Goal: Task Accomplishment & Management: Complete application form

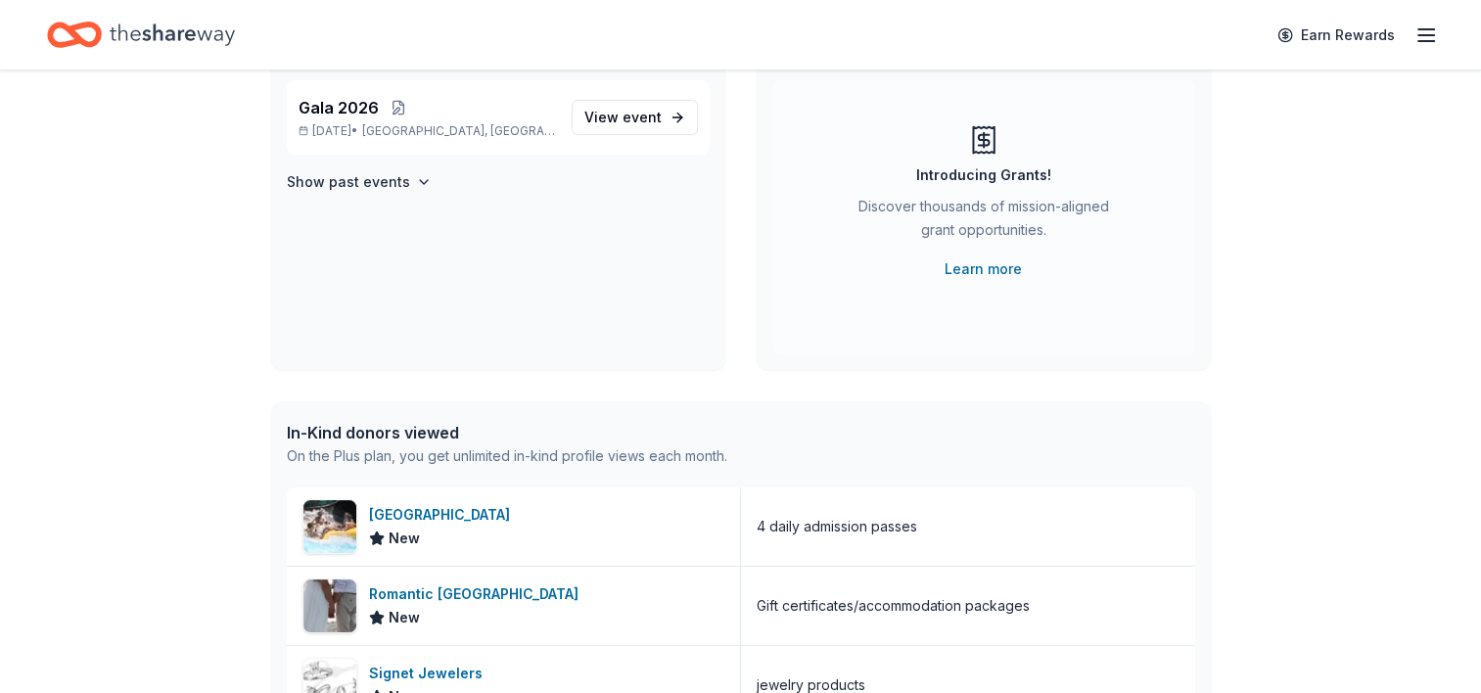
scroll to position [178, 0]
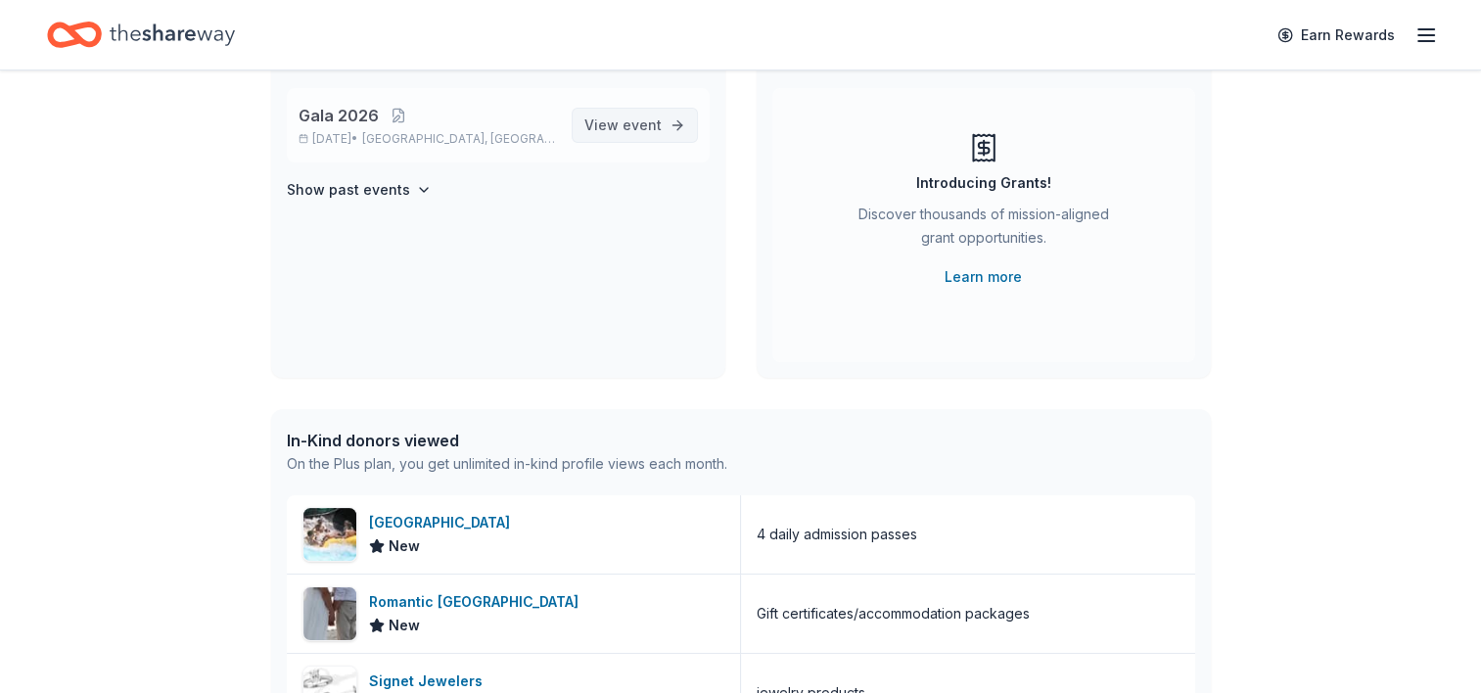
click at [642, 117] on span "event" at bounding box center [641, 124] width 39 height 17
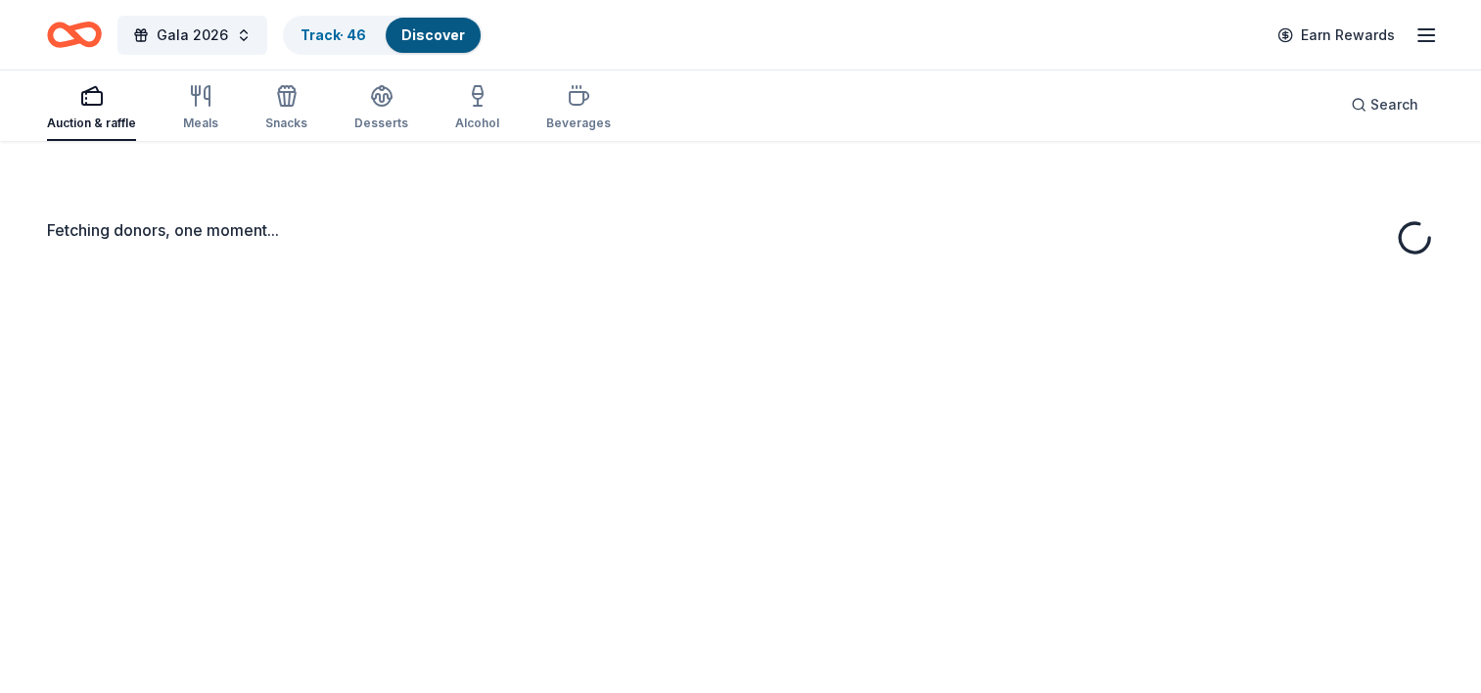
scroll to position [23, 0]
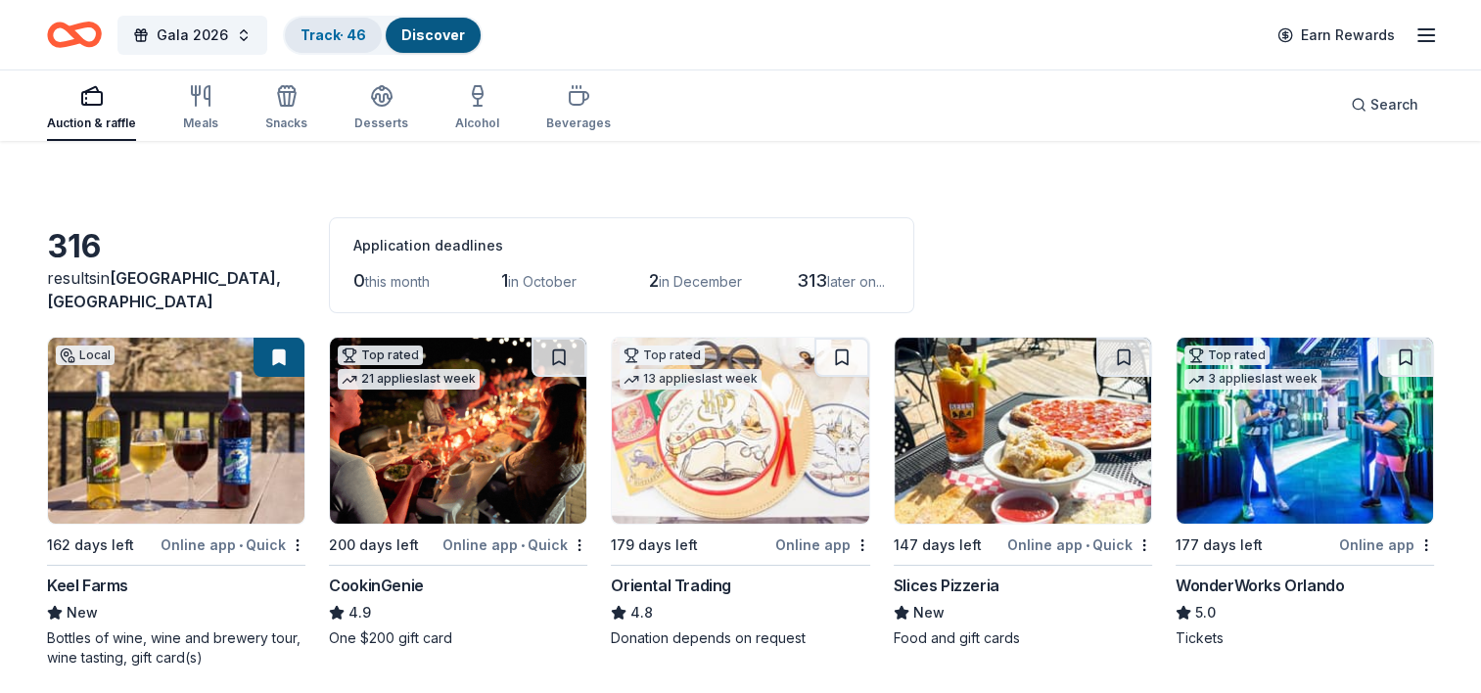
click at [316, 38] on link "Track · 46" at bounding box center [333, 34] width 66 height 17
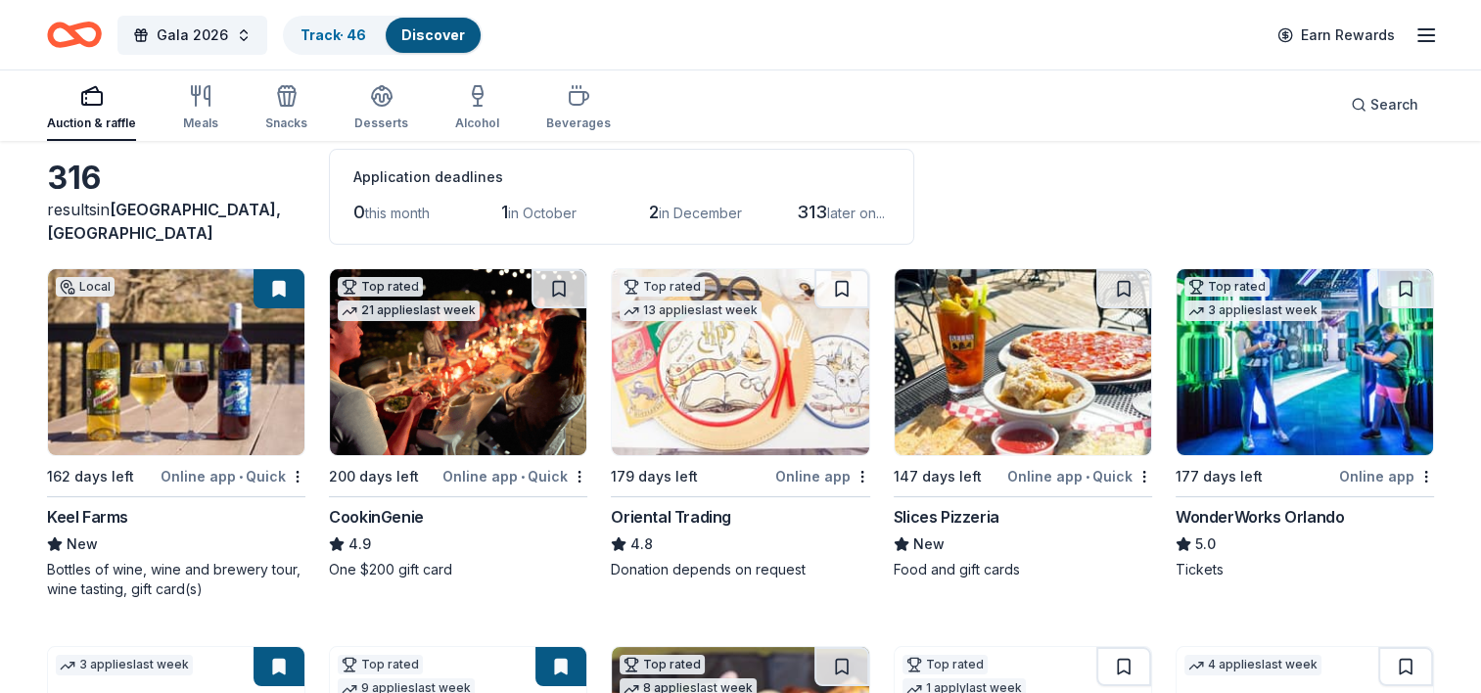
scroll to position [0, 0]
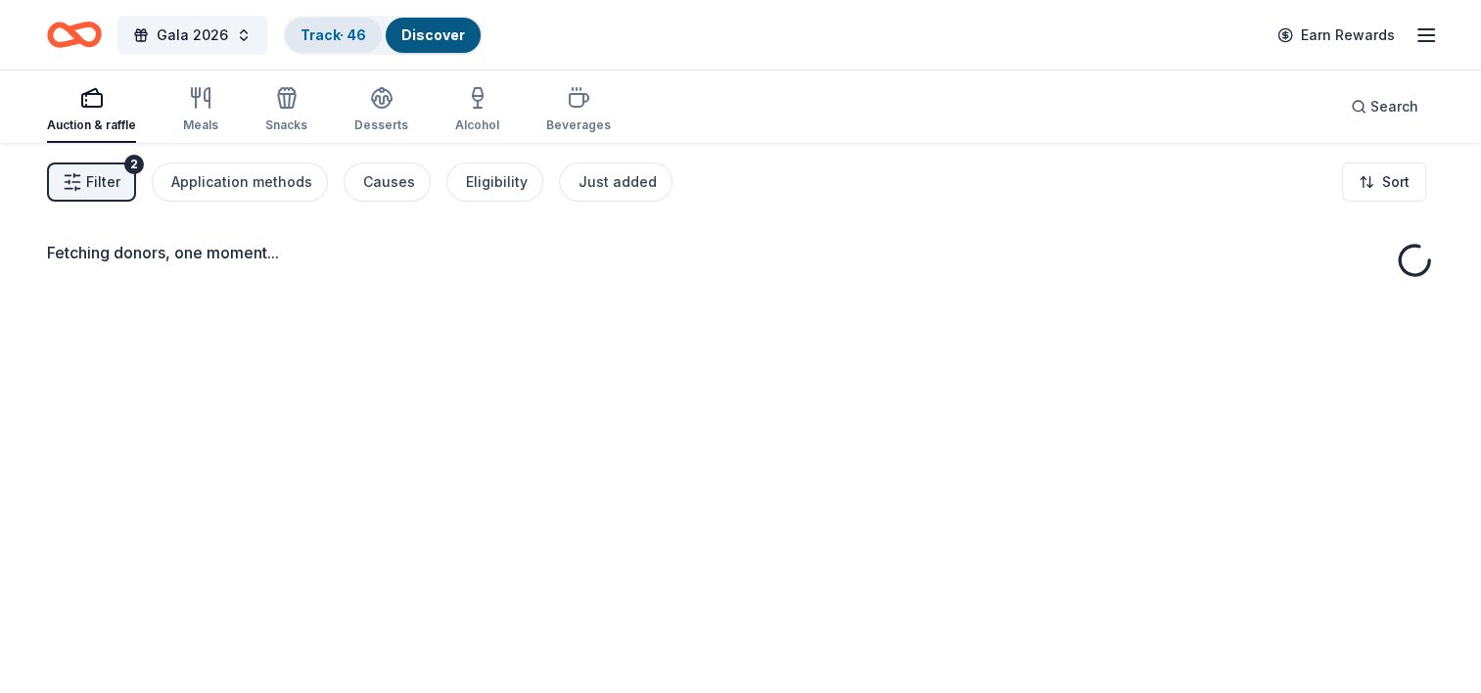
click at [331, 41] on link "Track · 46" at bounding box center [333, 34] width 66 height 17
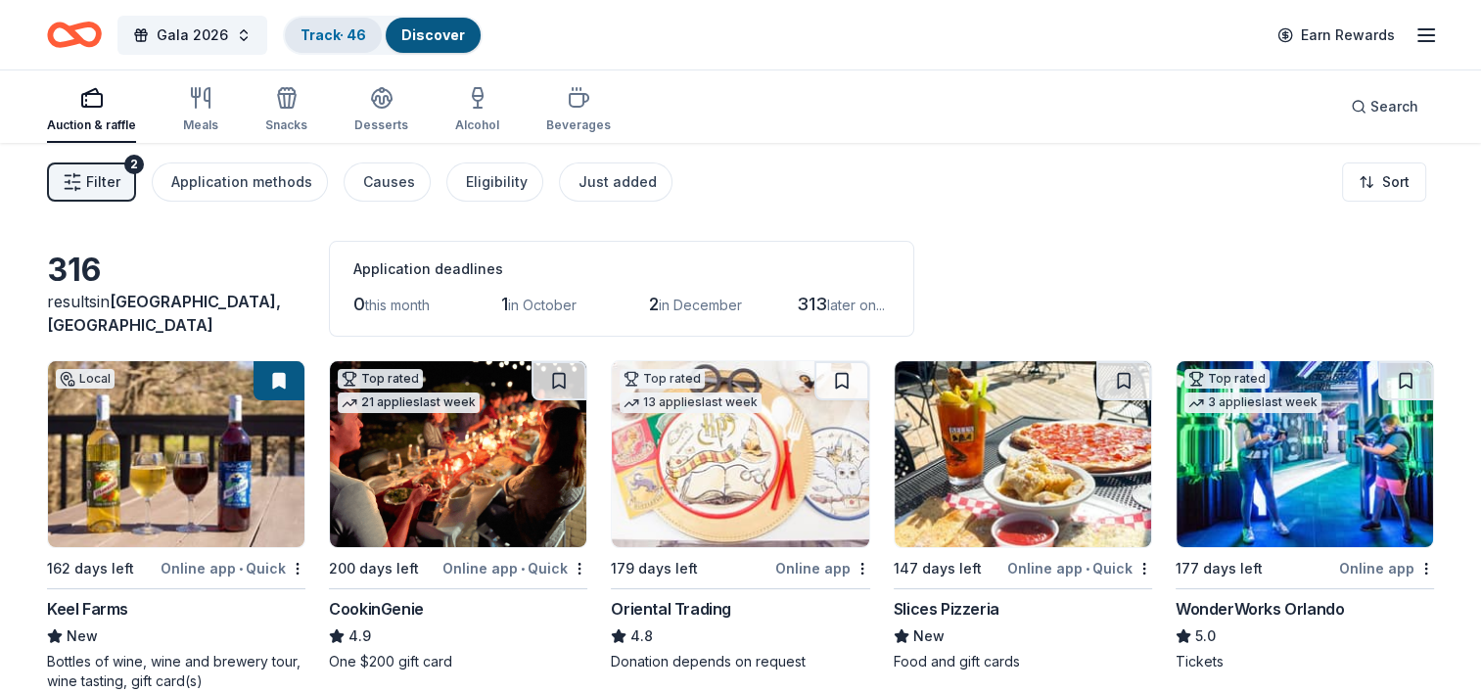
click at [343, 43] on div "Track · 46" at bounding box center [333, 35] width 97 height 35
click at [330, 35] on link "Track · 46" at bounding box center [333, 34] width 66 height 17
click at [341, 43] on div "Track · 46" at bounding box center [333, 35] width 97 height 35
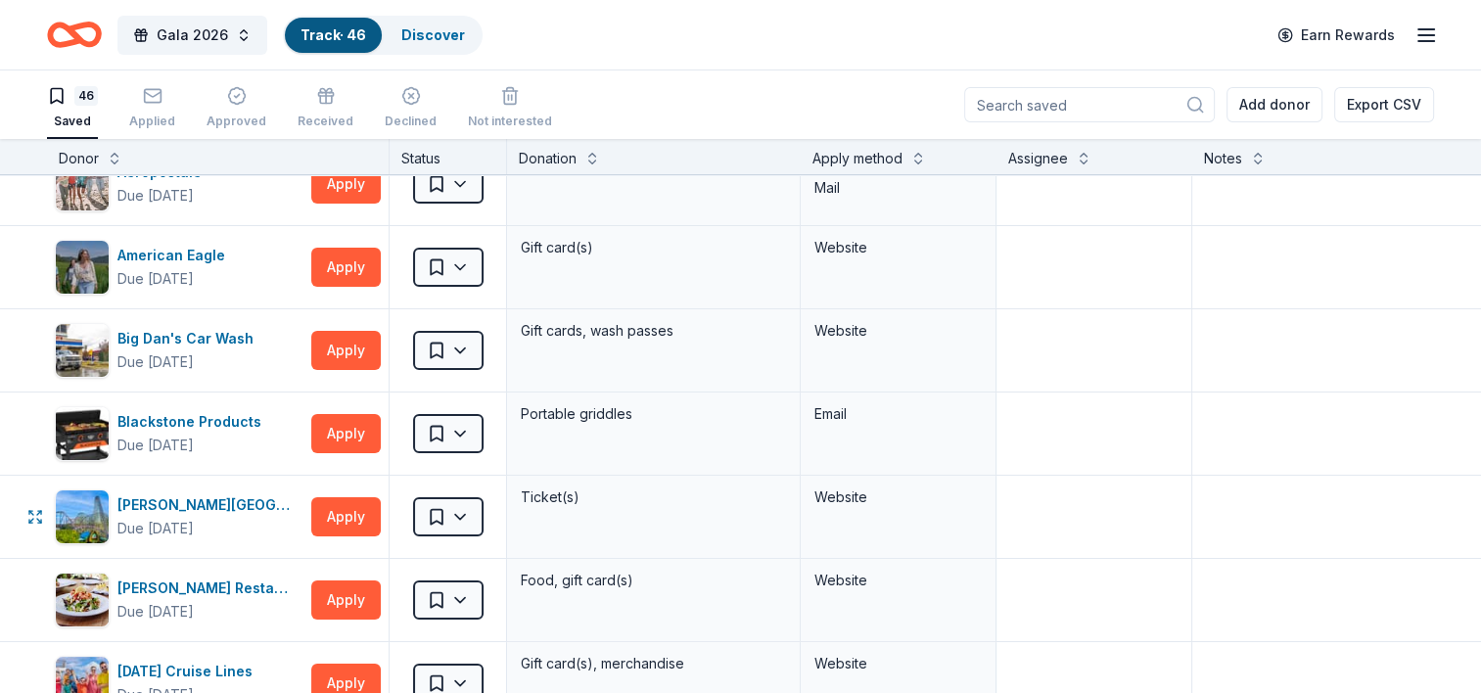
scroll to position [114, 0]
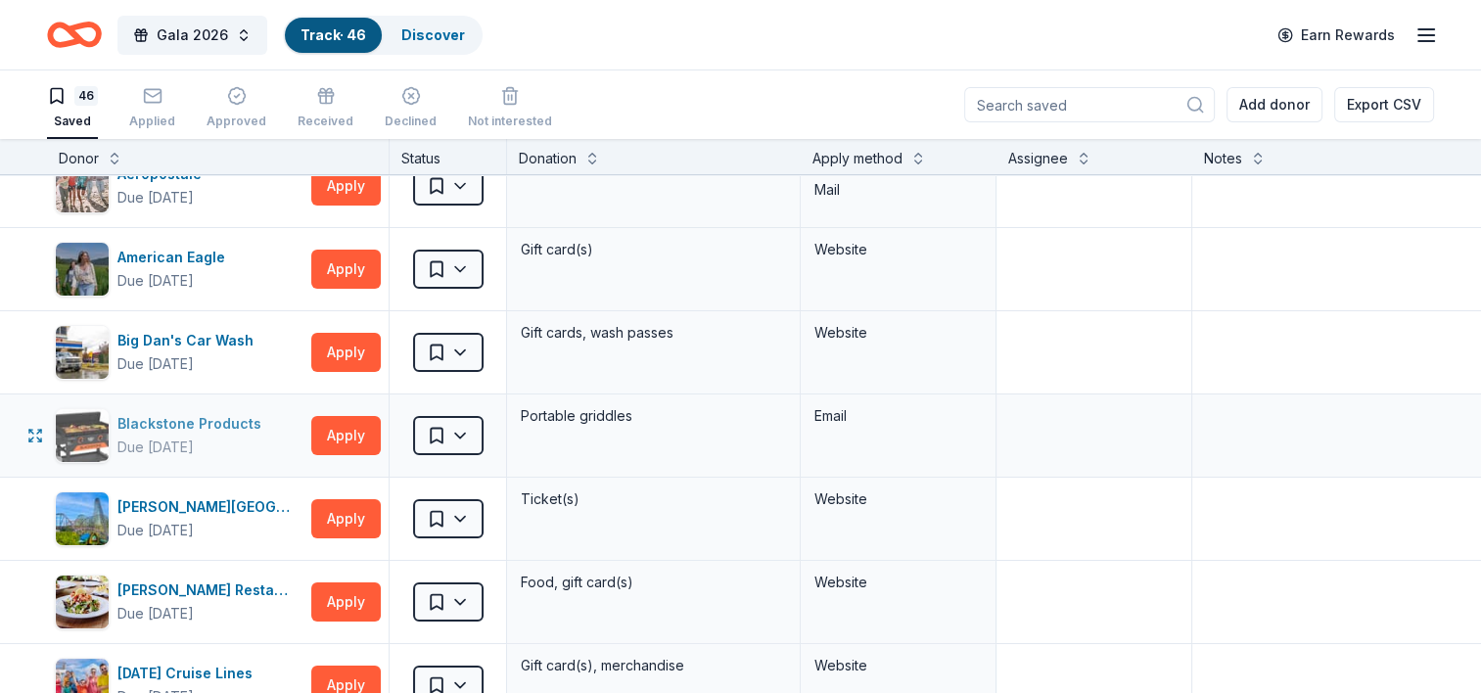
click at [185, 419] on div "Blackstone Products" at bounding box center [193, 423] width 152 height 23
click at [217, 419] on div "Blackstone Products" at bounding box center [193, 423] width 152 height 23
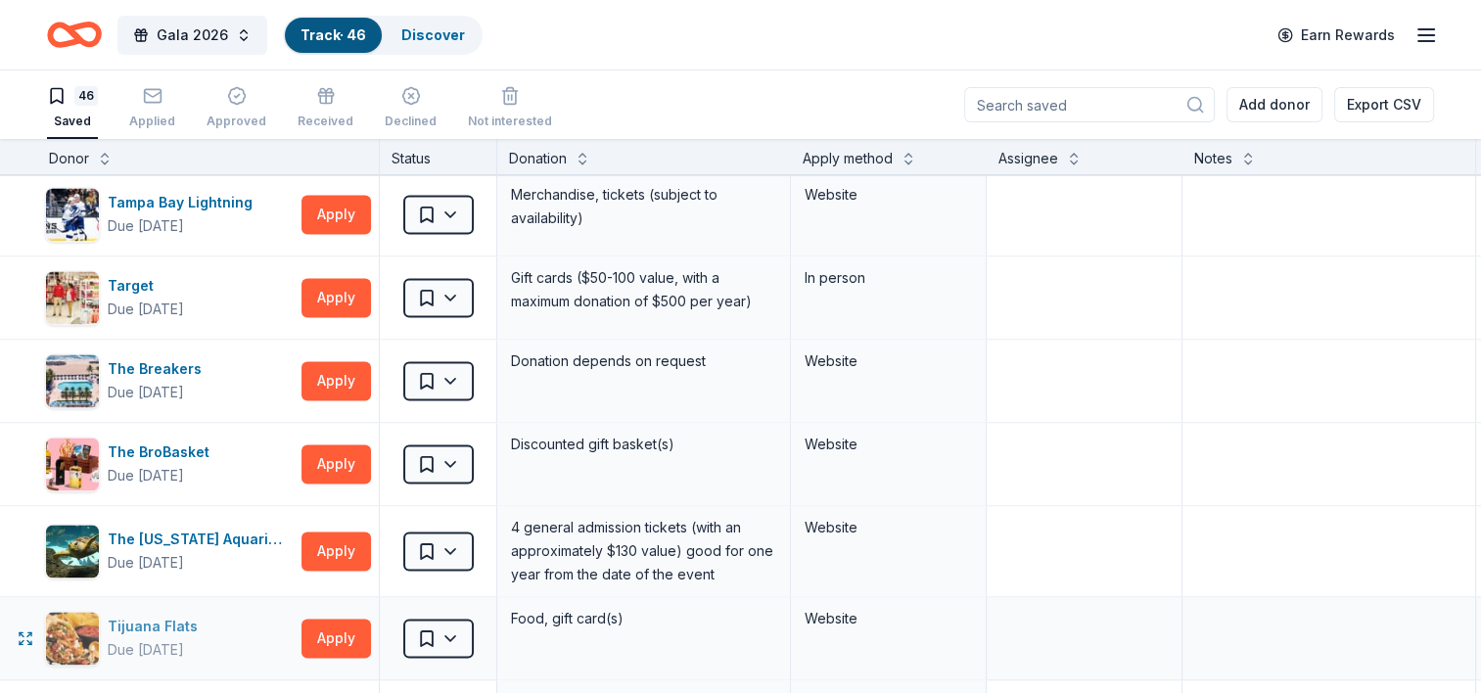
scroll to position [2832, 10]
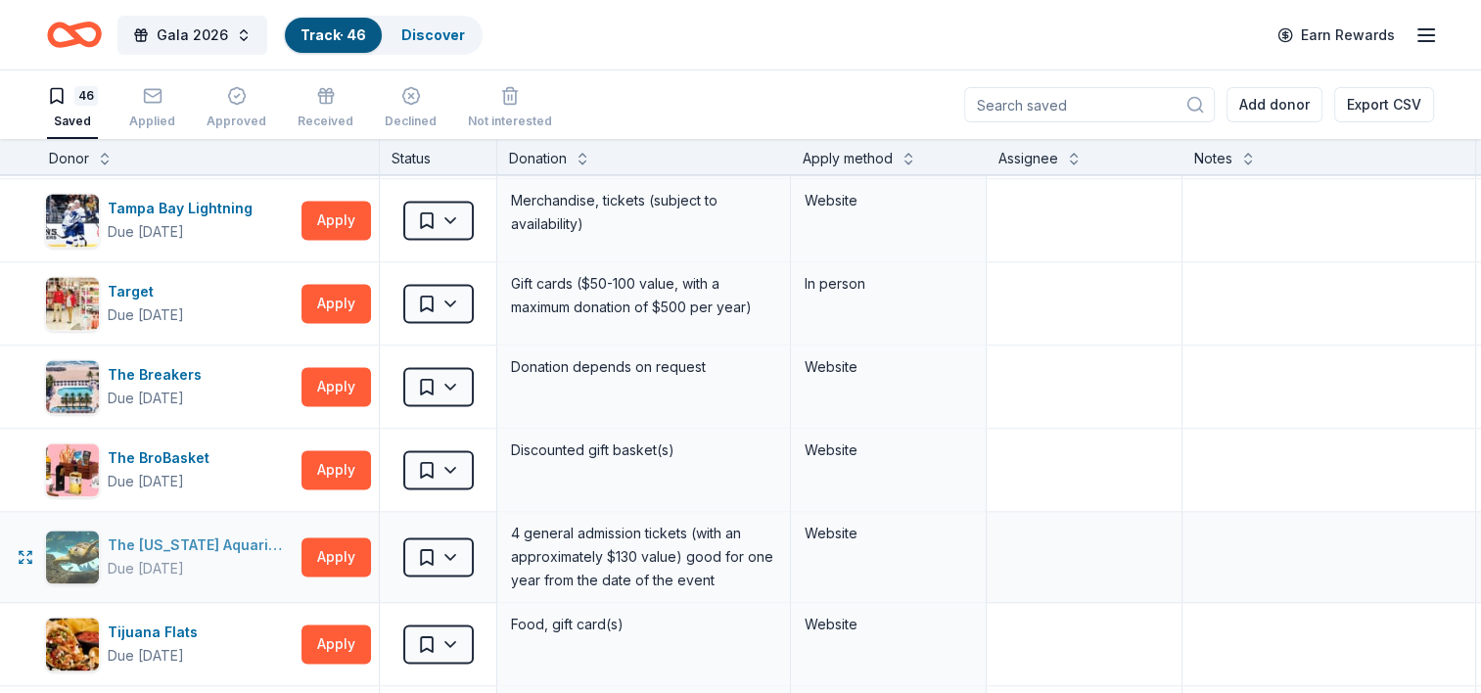
click at [211, 539] on div "The Florida Aquarium" at bounding box center [201, 544] width 186 height 23
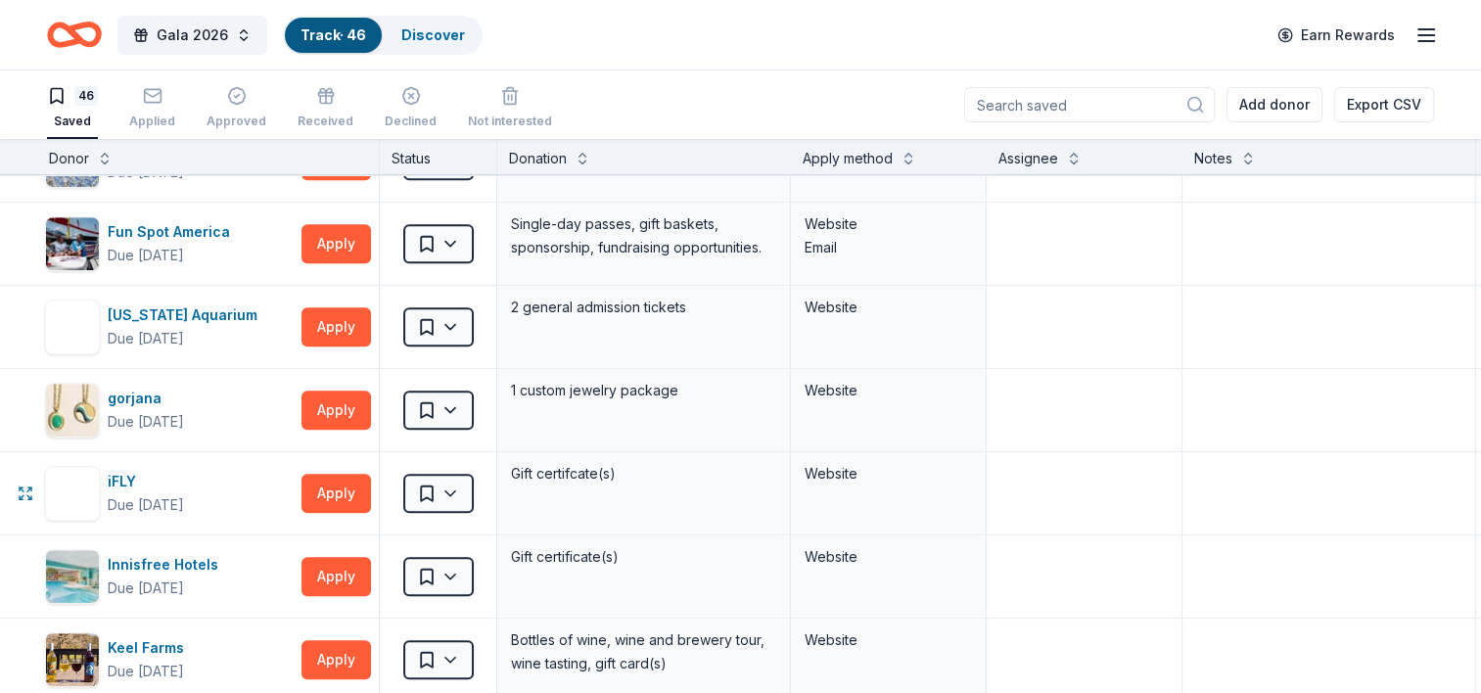
scroll to position [1290, 10]
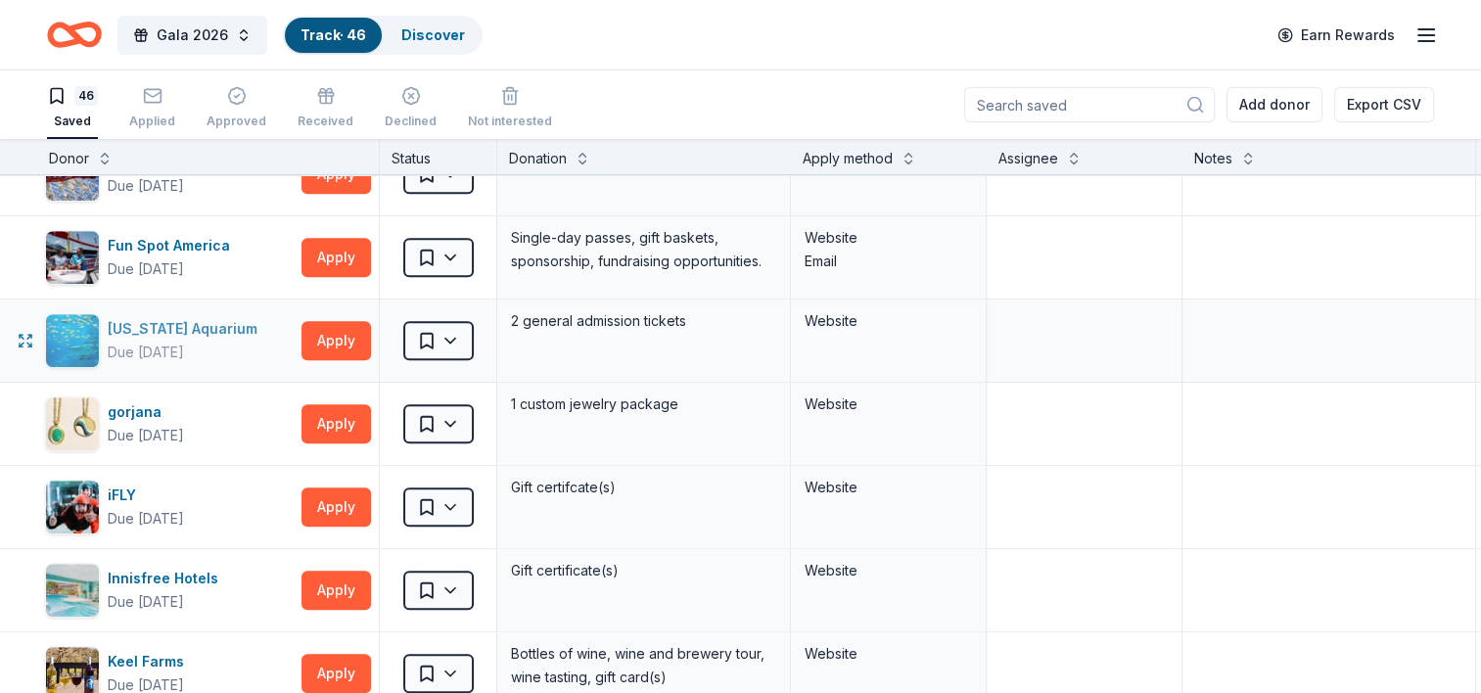
click at [164, 321] on div "Georgia Aquarium" at bounding box center [187, 328] width 158 height 23
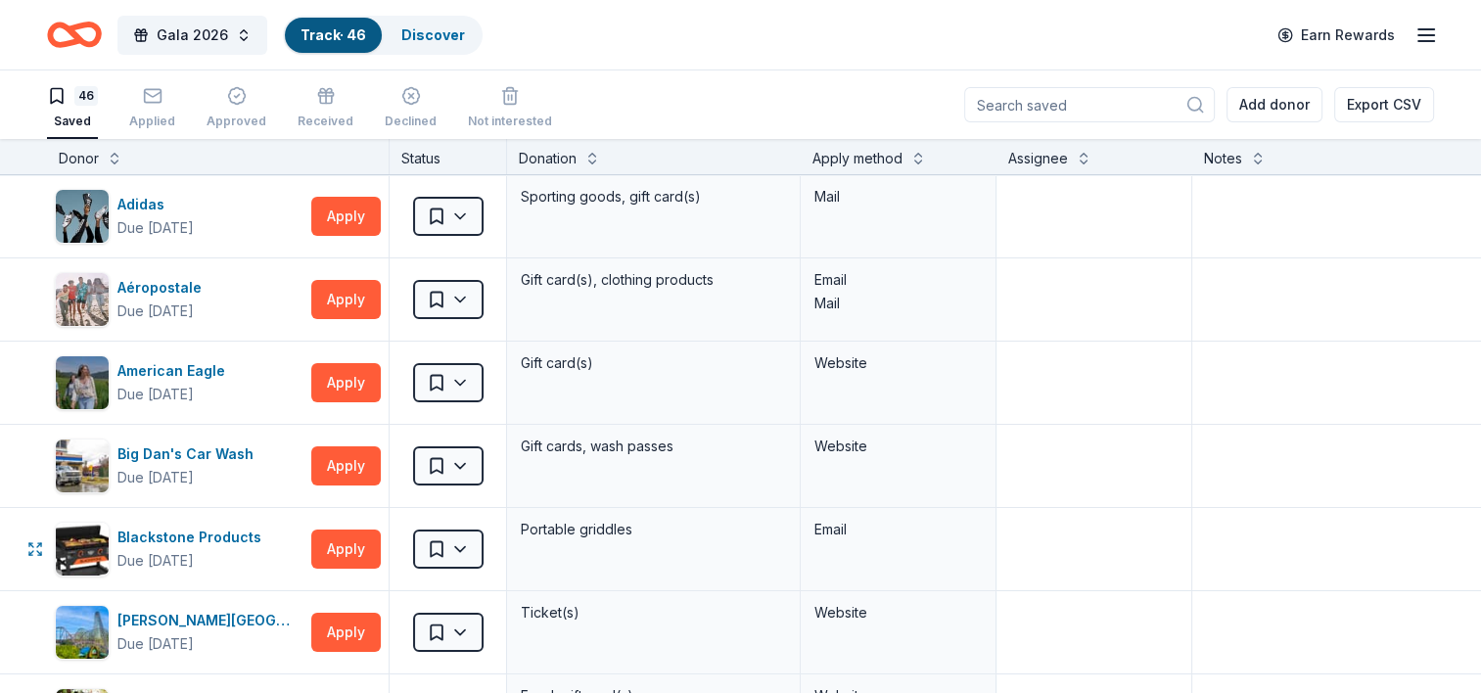
scroll to position [0, 0]
click at [1438, 40] on div "Gala 2026 Track · 46 Discover Earn Rewards" at bounding box center [740, 34] width 1481 height 69
click at [1421, 32] on icon "button" at bounding box center [1425, 34] width 23 height 23
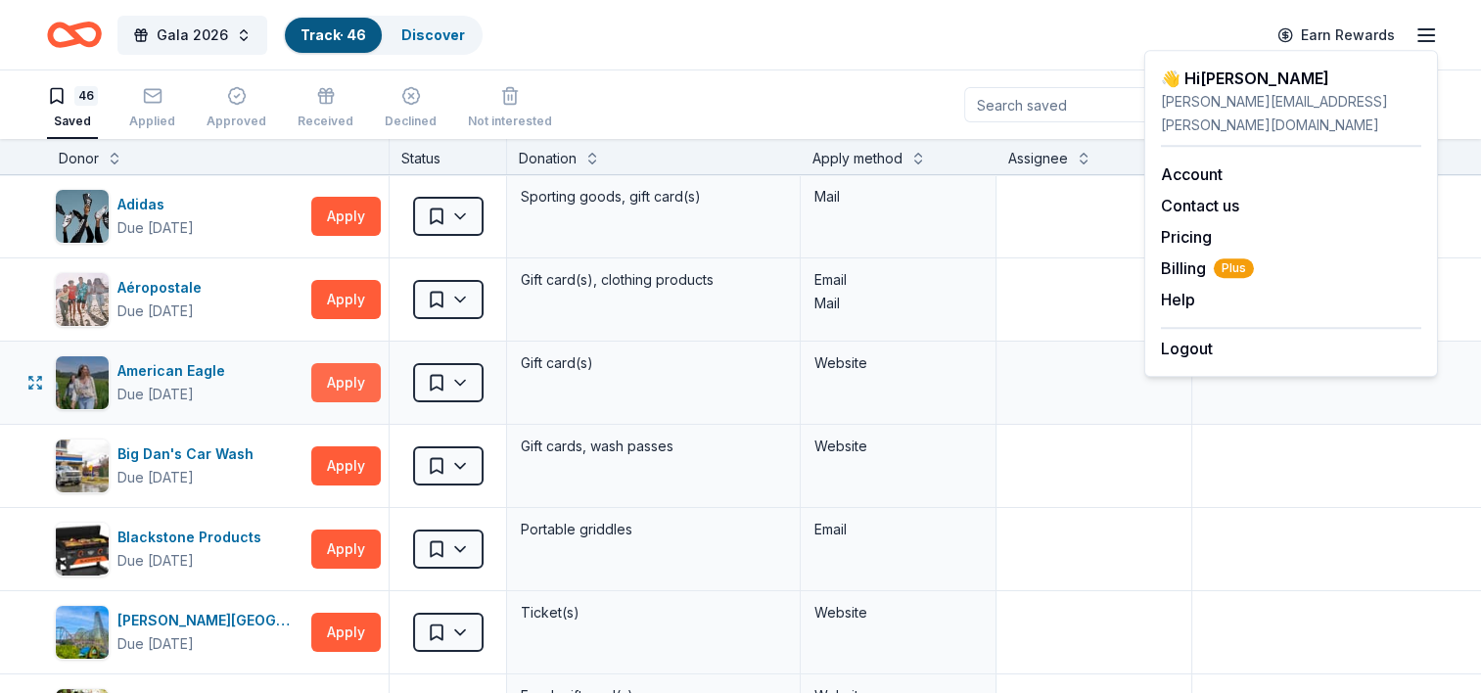
click at [356, 377] on button "Apply" at bounding box center [345, 382] width 69 height 39
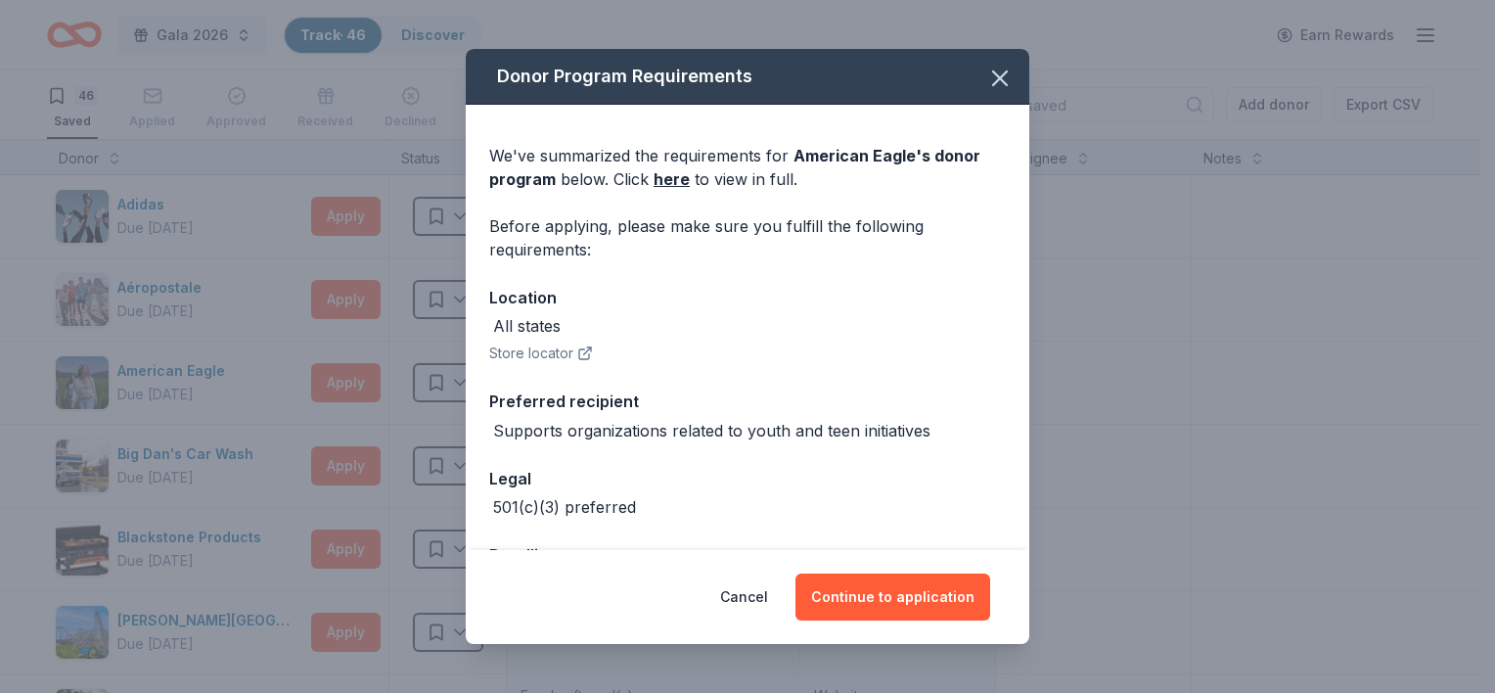
scroll to position [71, 0]
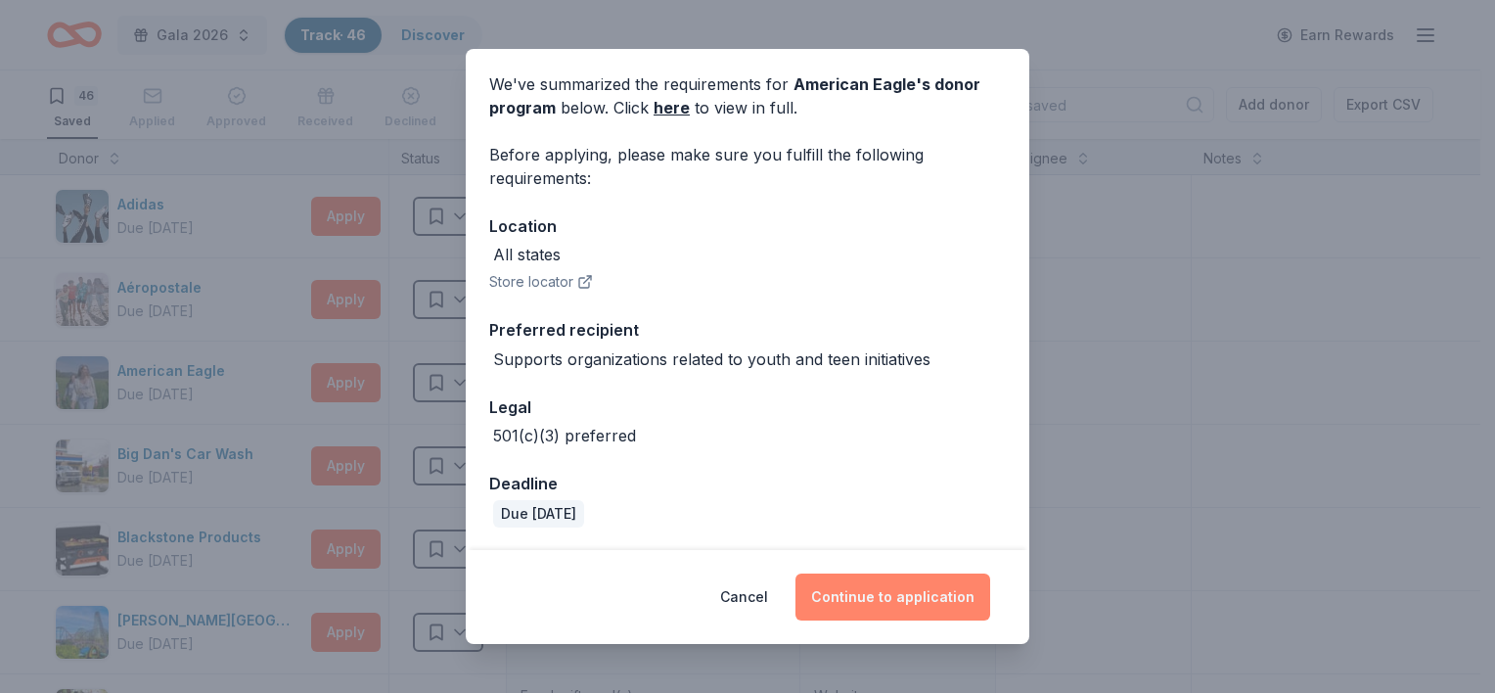
click at [881, 594] on button "Continue to application" at bounding box center [893, 596] width 195 height 47
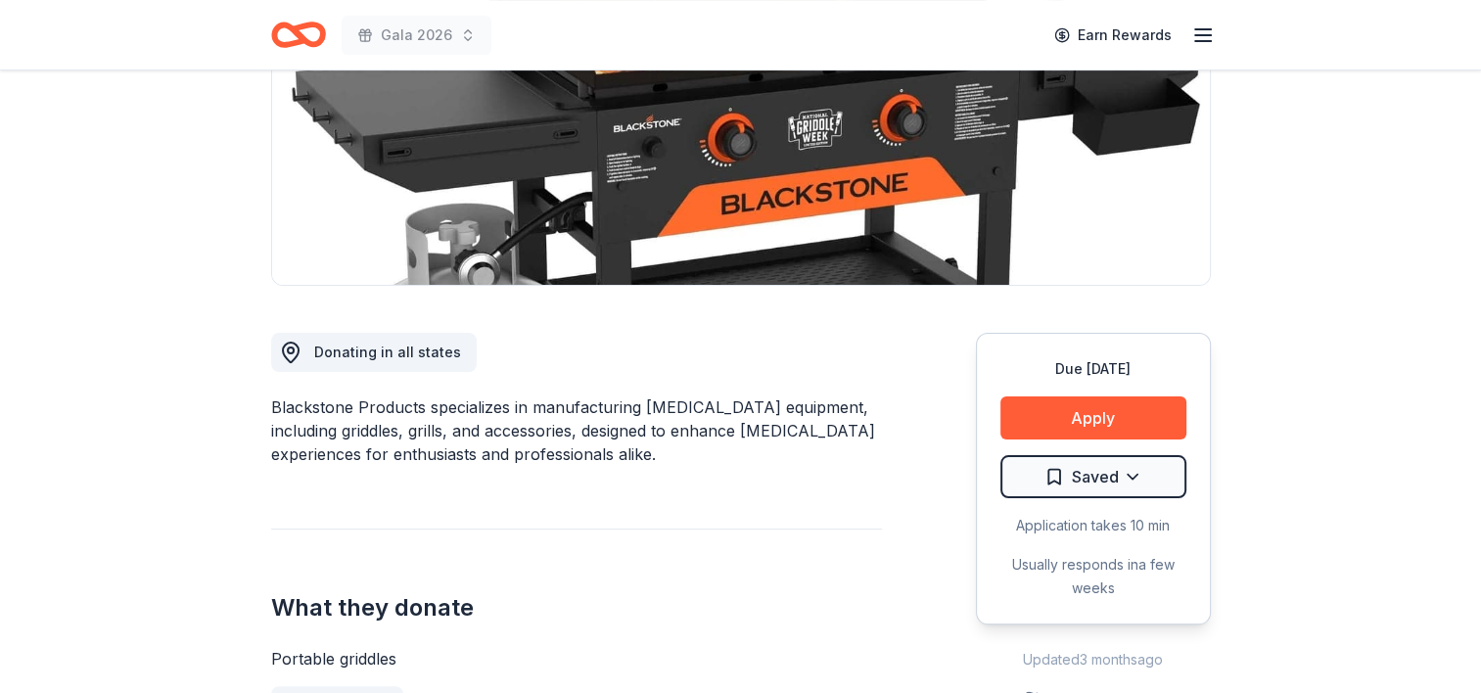
scroll to position [352, 0]
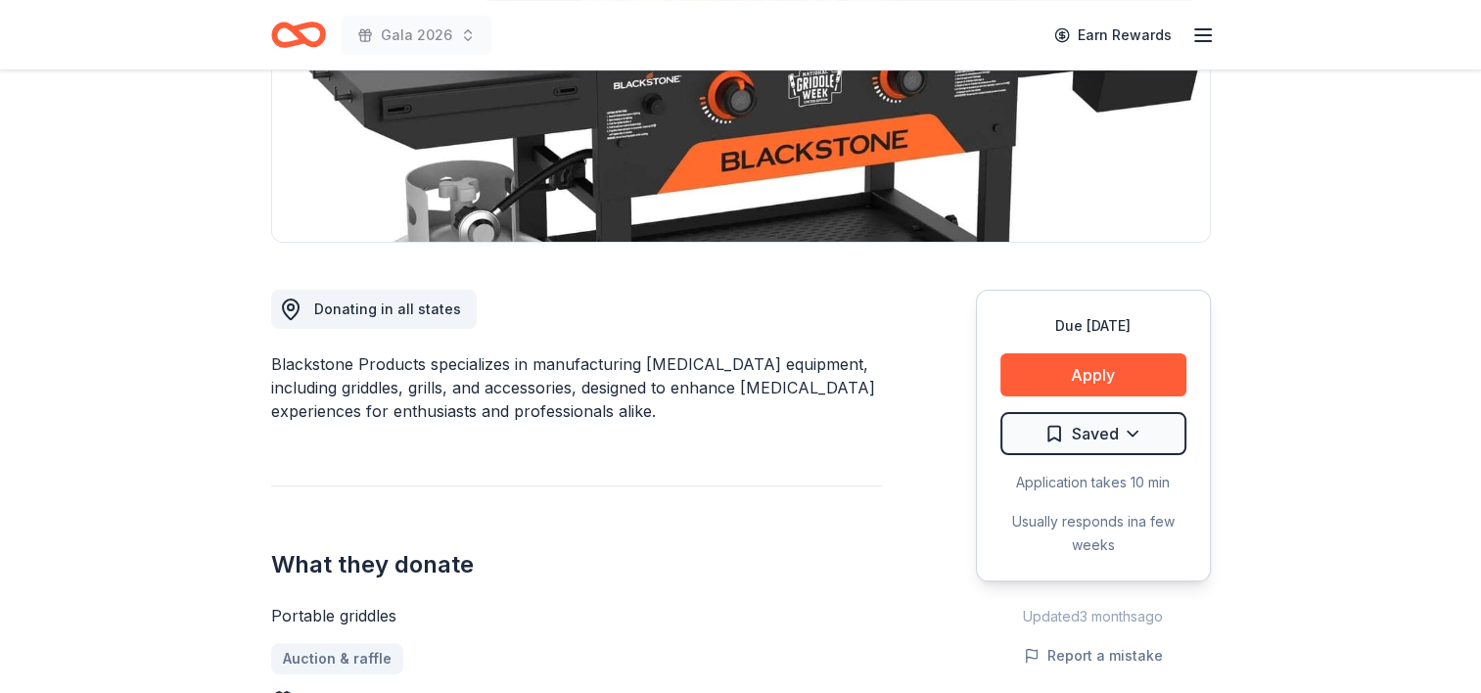
click at [346, 184] on img at bounding box center [741, 55] width 938 height 374
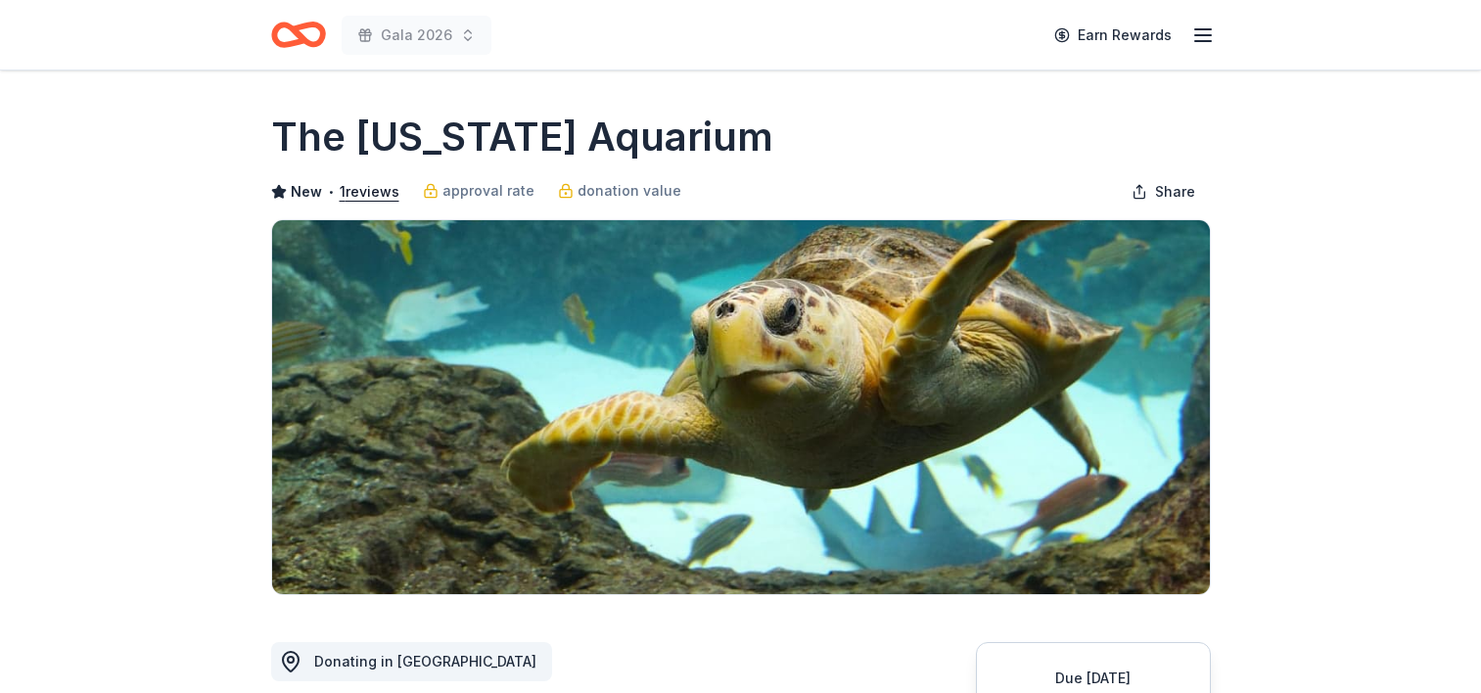
scroll to position [364, 0]
